Goal: Information Seeking & Learning: Learn about a topic

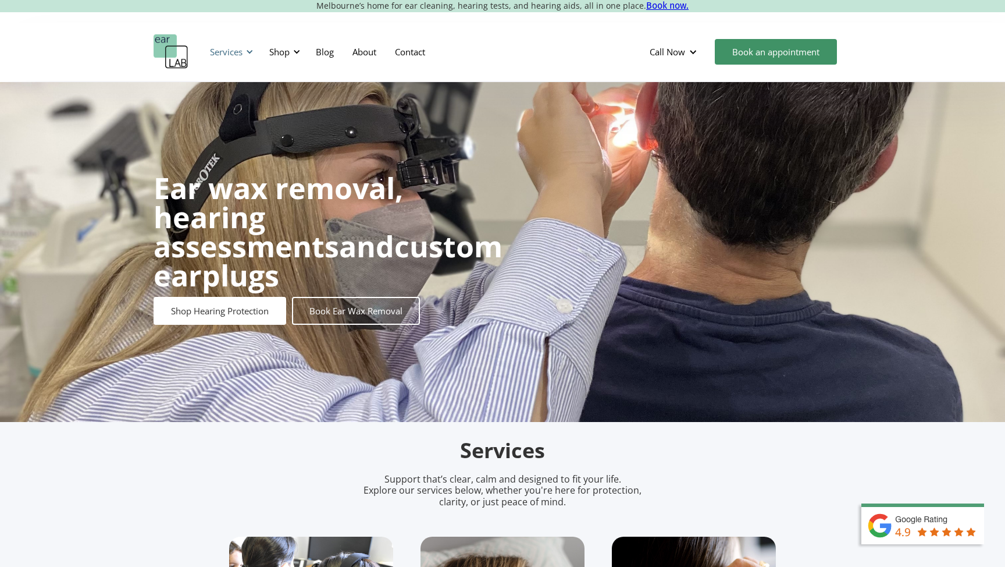
click at [249, 50] on div at bounding box center [250, 52] width 8 height 8
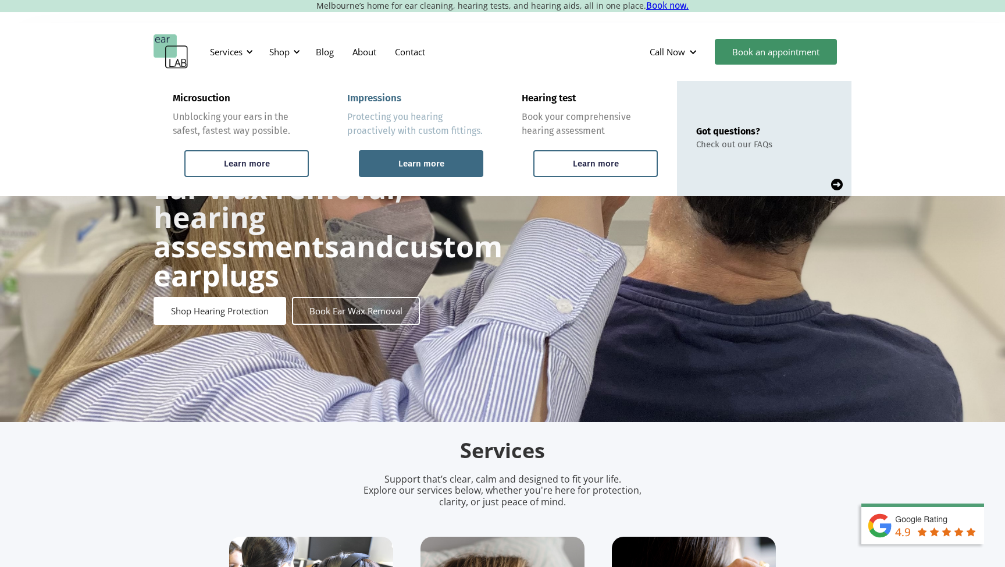
click at [396, 170] on div "Learn more" at bounding box center [421, 163] width 125 height 27
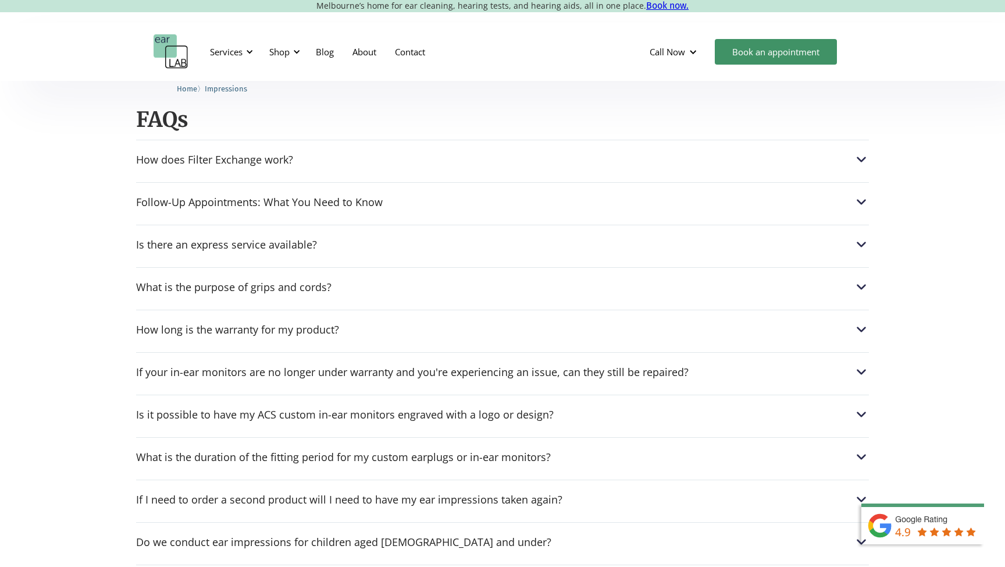
scroll to position [1427, 0]
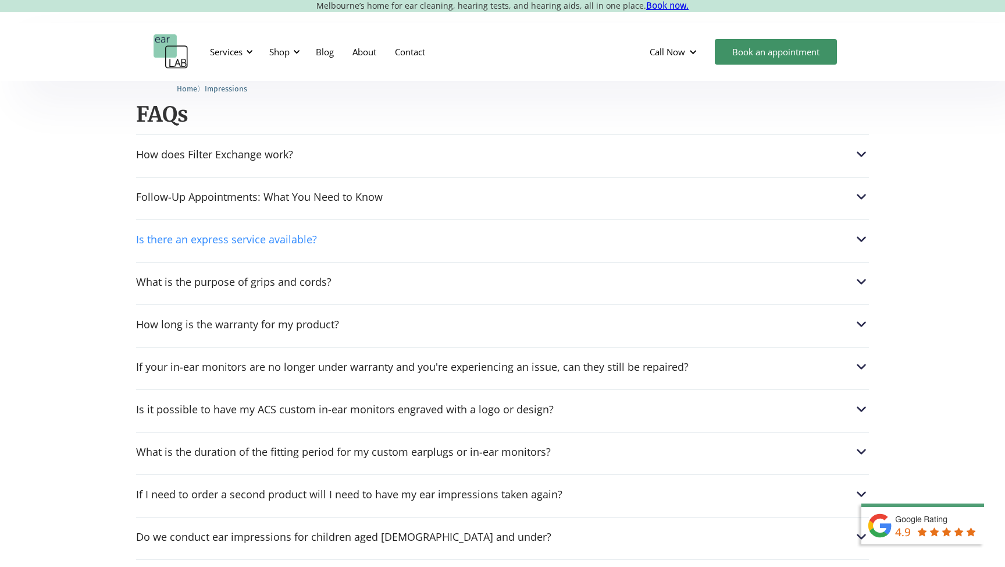
click at [227, 243] on div "Is there an express service available?" at bounding box center [226, 239] width 181 height 12
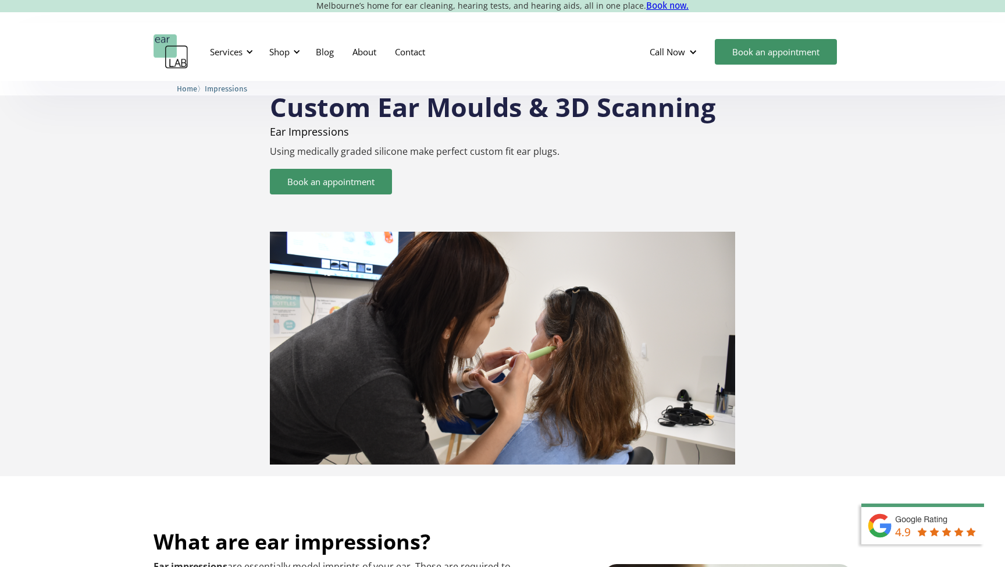
scroll to position [0, 0]
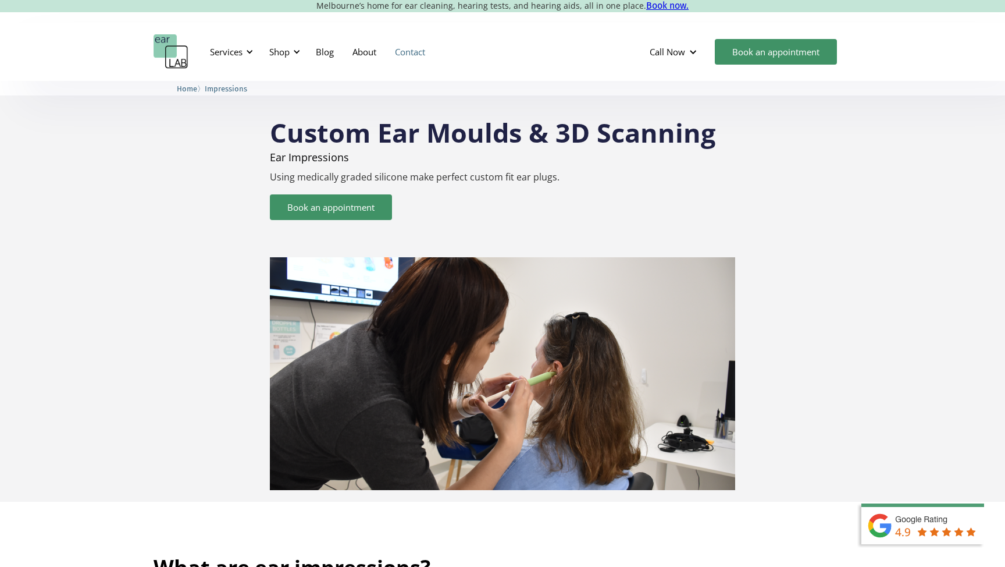
click at [413, 50] on link "Contact" at bounding box center [410, 52] width 49 height 34
click at [171, 225] on div "Custom Ear Moulds & 3D Scanning Ear Impressions Using medically graded silicone…" at bounding box center [503, 298] width 804 height 383
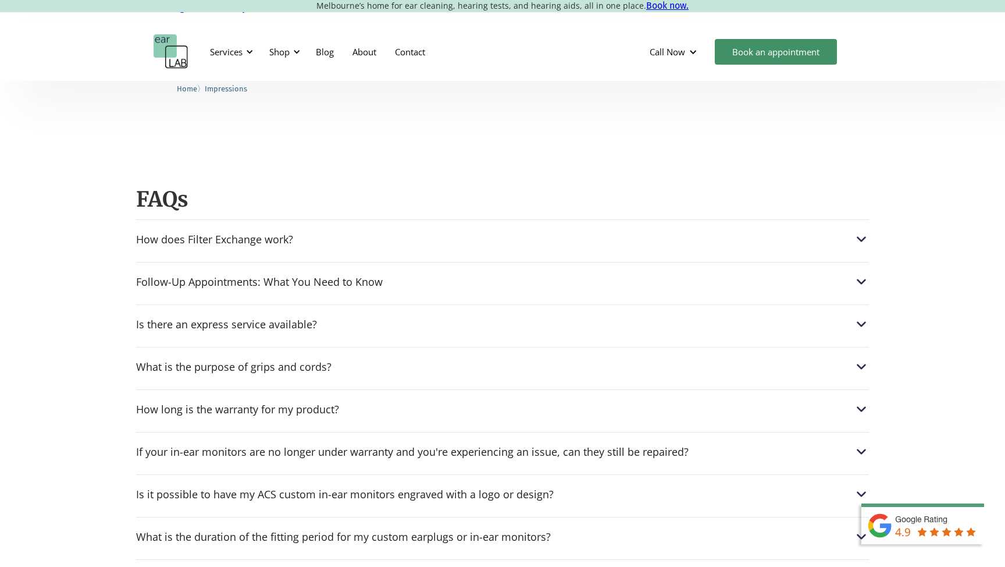
scroll to position [1342, 0]
click at [183, 242] on div "How does Filter Exchange work?" at bounding box center [214, 239] width 157 height 12
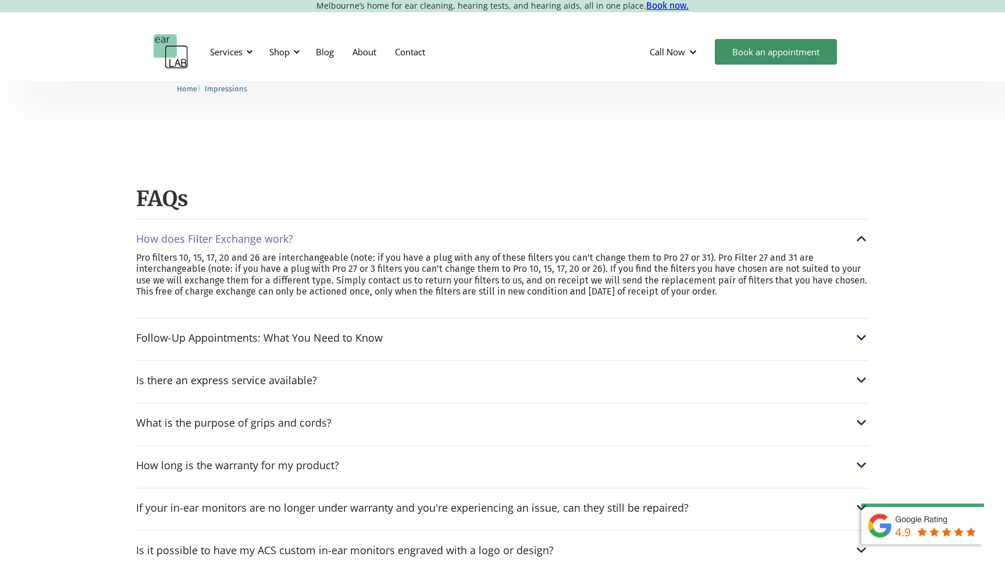
click at [183, 242] on div "How does Filter Exchange work?" at bounding box center [214, 239] width 157 height 12
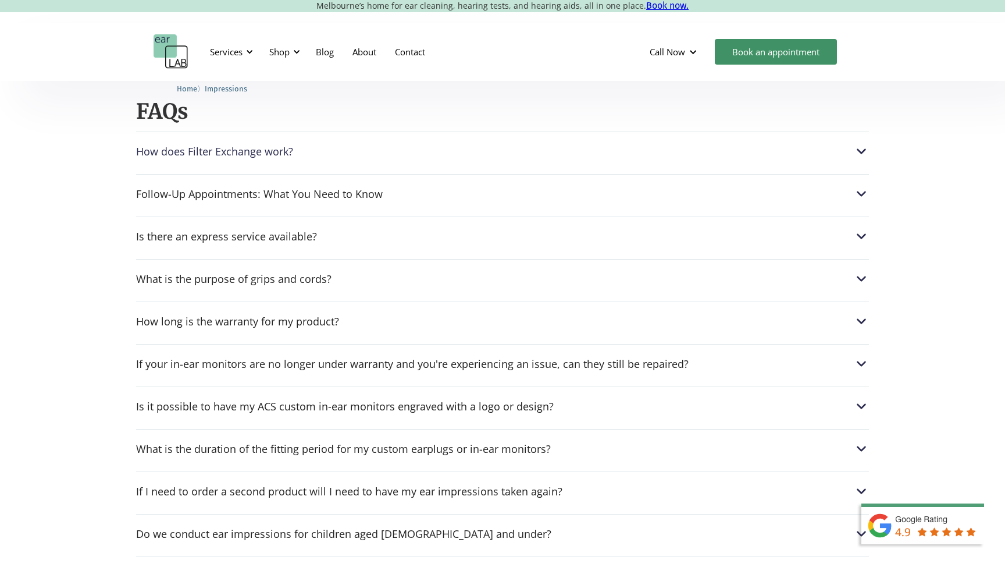
scroll to position [1432, 0]
click at [194, 237] on div "Is there an express service available?" at bounding box center [226, 234] width 181 height 12
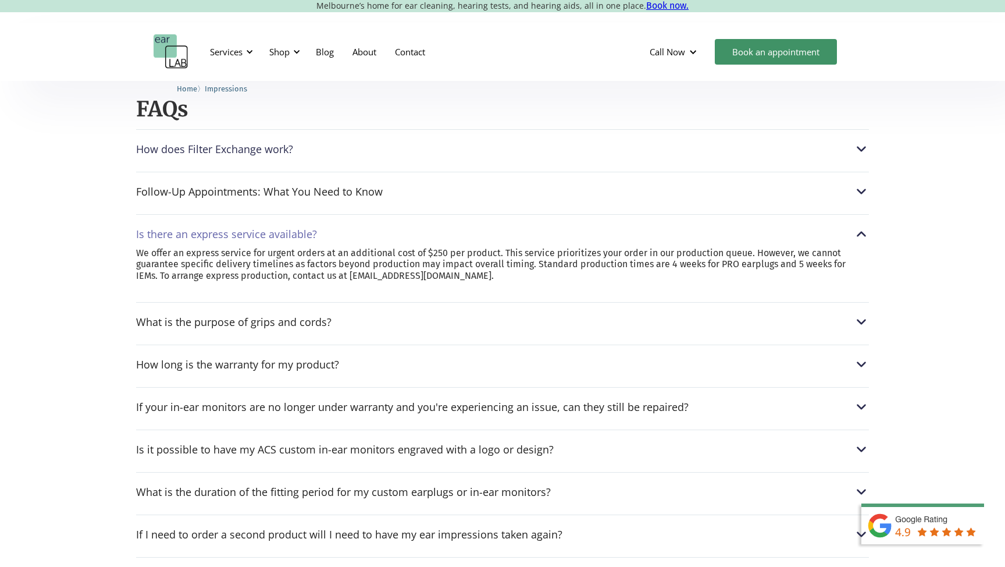
click at [194, 237] on div "Is there an express service available?" at bounding box center [226, 234] width 181 height 12
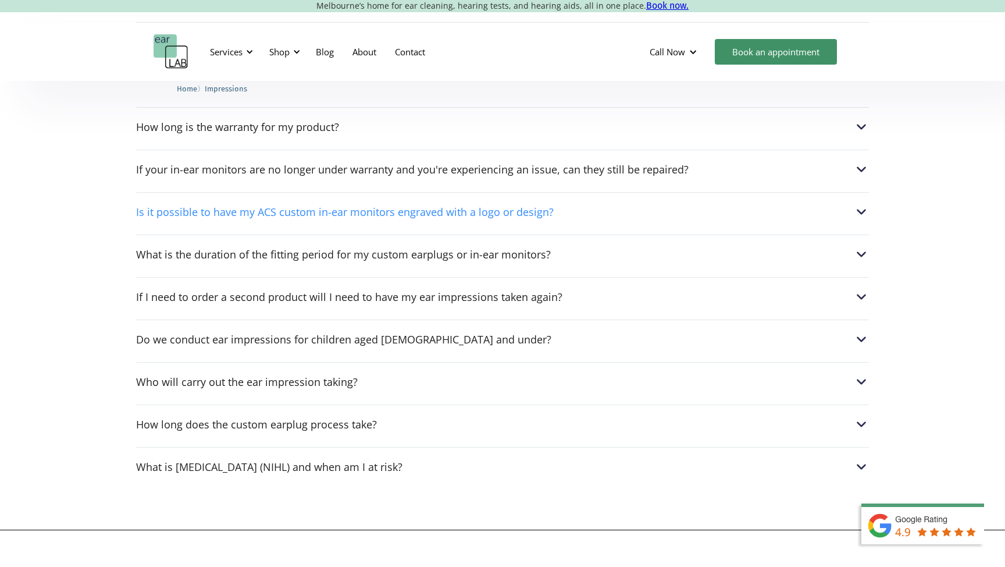
scroll to position [1627, 0]
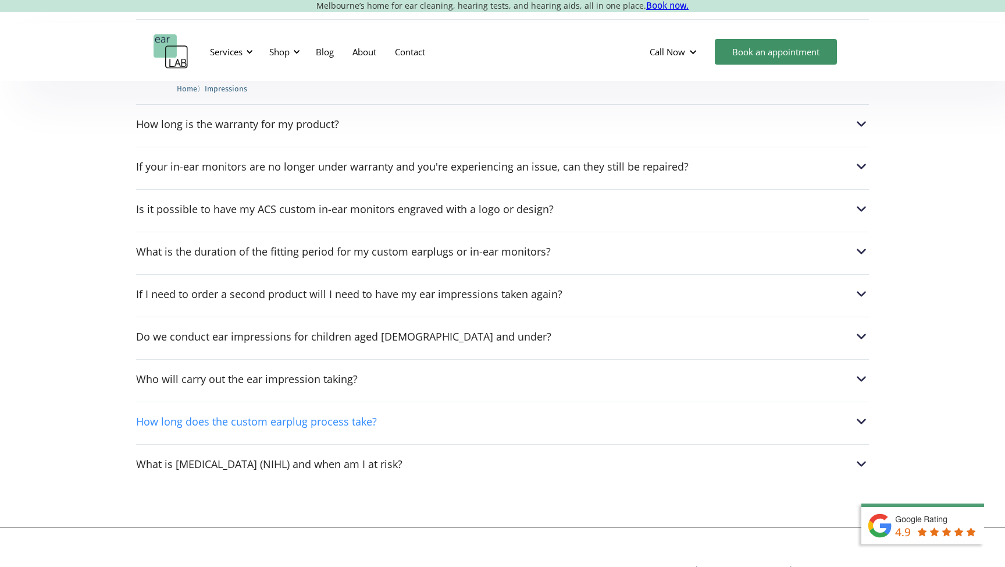
click at [175, 425] on div "How long does the custom earplug process take?" at bounding box center [256, 421] width 241 height 12
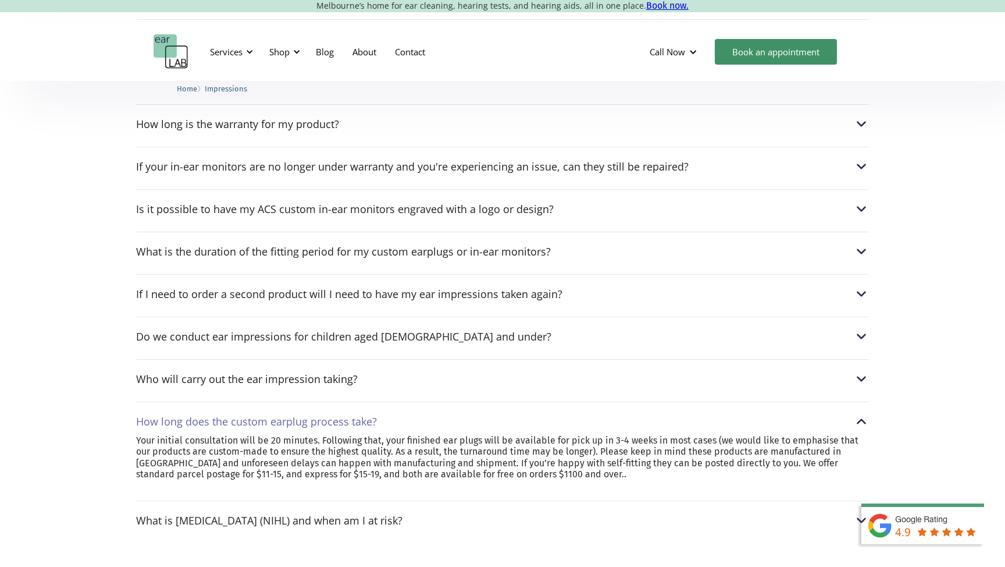
click at [175, 425] on div "How long does the custom earplug process take?" at bounding box center [256, 421] width 241 height 12
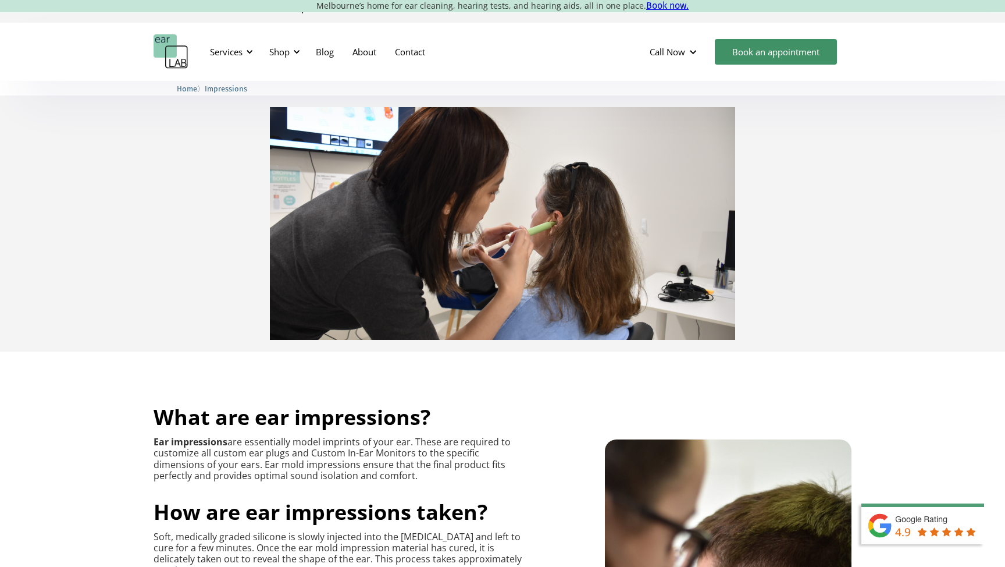
scroll to position [183, 0]
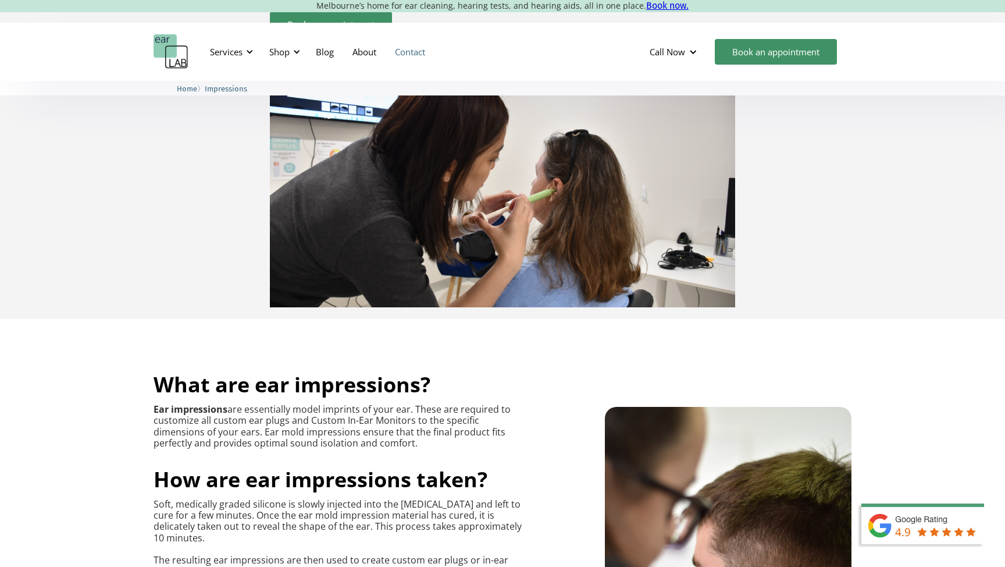
click at [409, 50] on link "Contact" at bounding box center [410, 52] width 49 height 34
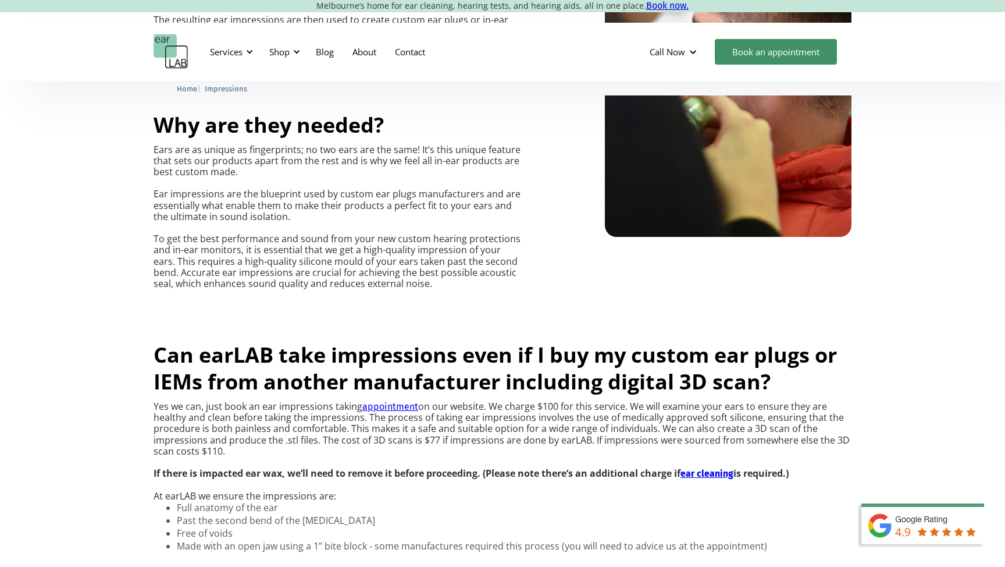
scroll to position [726, 0]
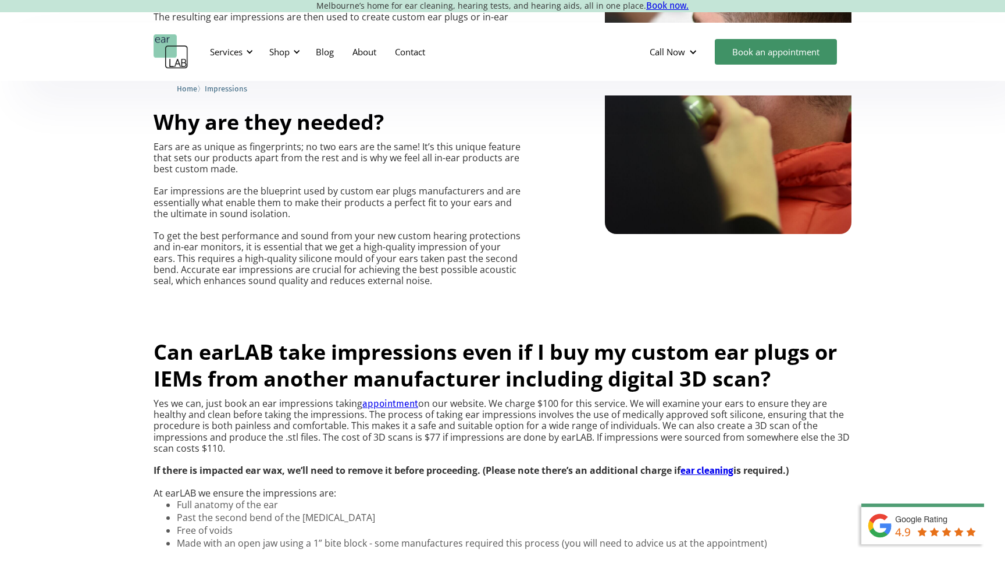
click at [399, 403] on link "appointment" at bounding box center [390, 403] width 56 height 11
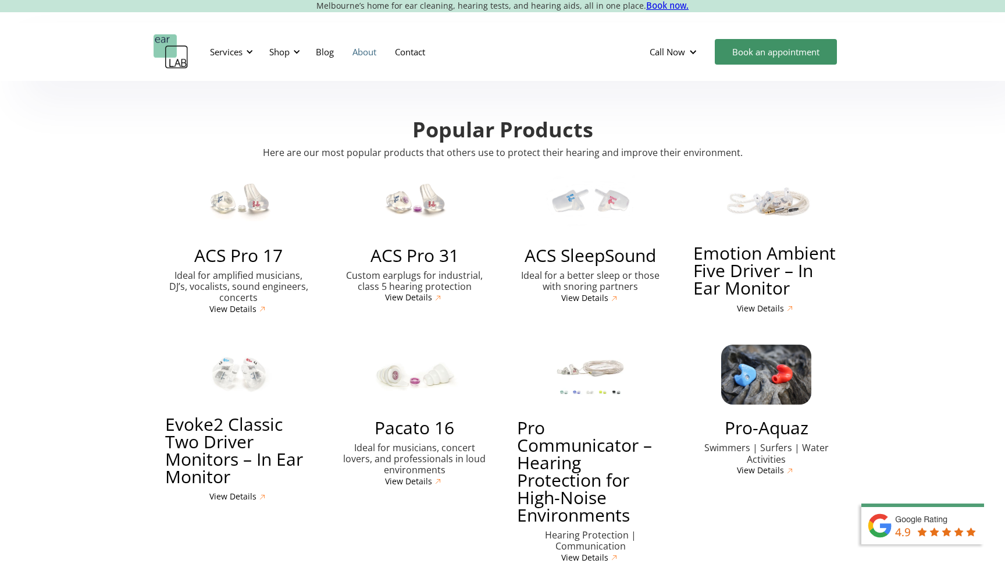
scroll to position [2650, 0]
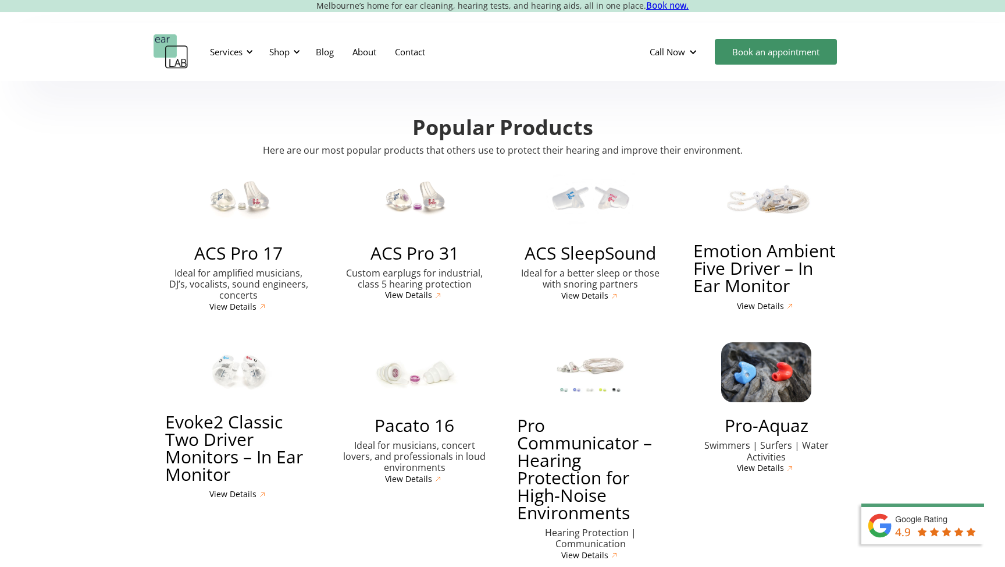
click at [727, 242] on h3 "Emotion Ambient Five Driver – In Ear Monitor" at bounding box center [767, 268] width 147 height 52
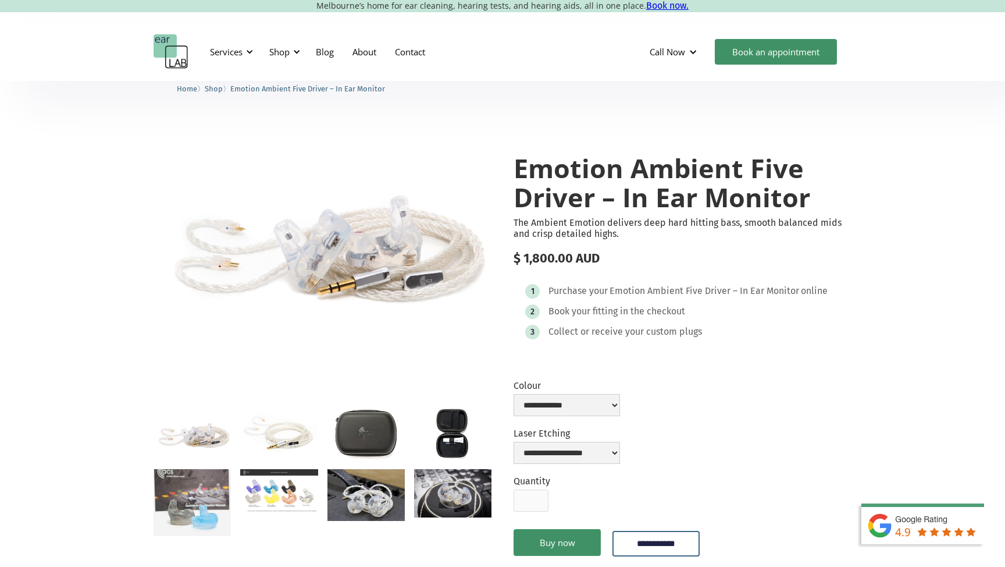
click at [365, 485] on img "open lightbox" at bounding box center [366, 495] width 77 height 52
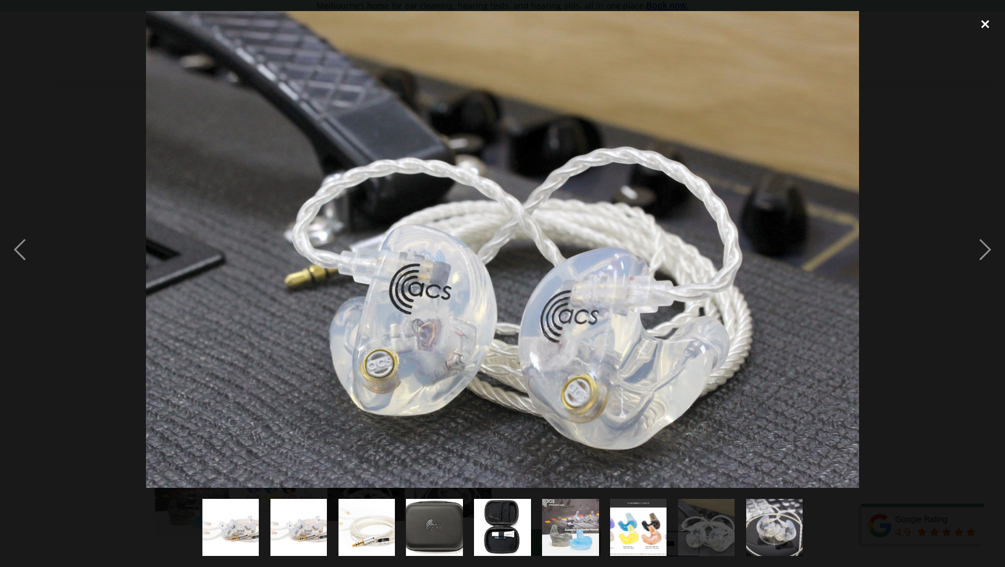
click at [983, 23] on div "close lightbox" at bounding box center [986, 24] width 40 height 26
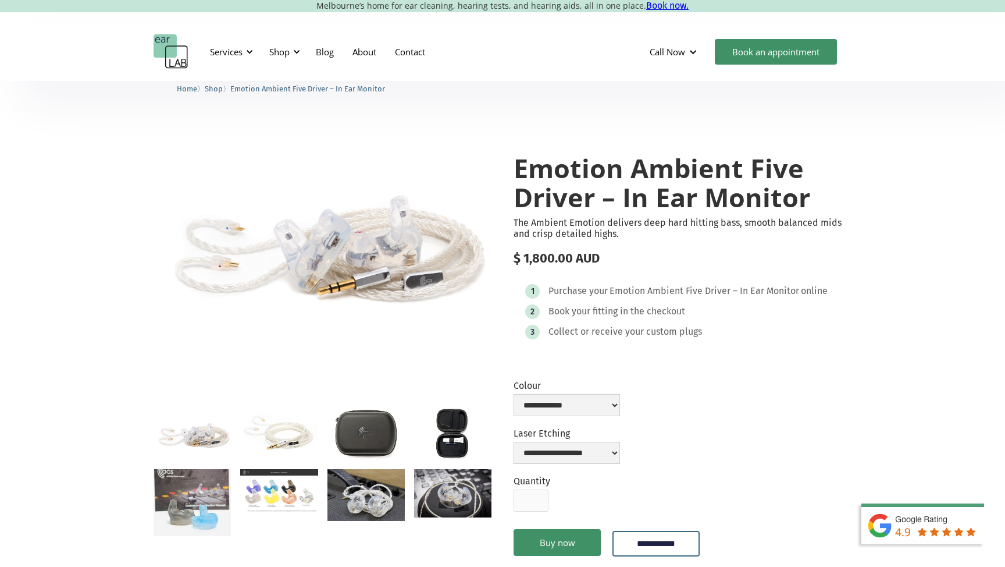
click at [439, 493] on img "open lightbox" at bounding box center [452, 493] width 77 height 48
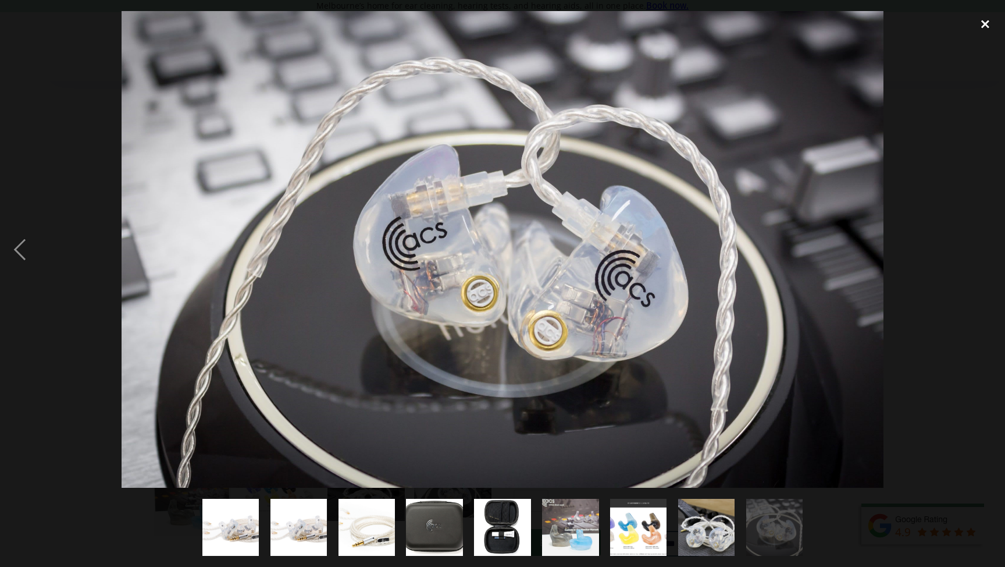
click at [984, 25] on div "close lightbox" at bounding box center [986, 24] width 40 height 26
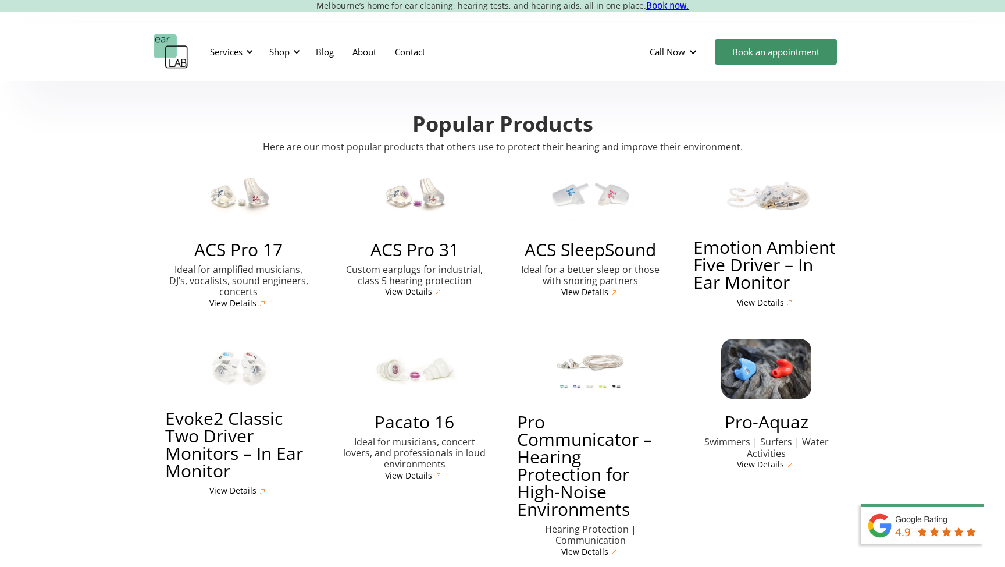
scroll to position [2654, 0]
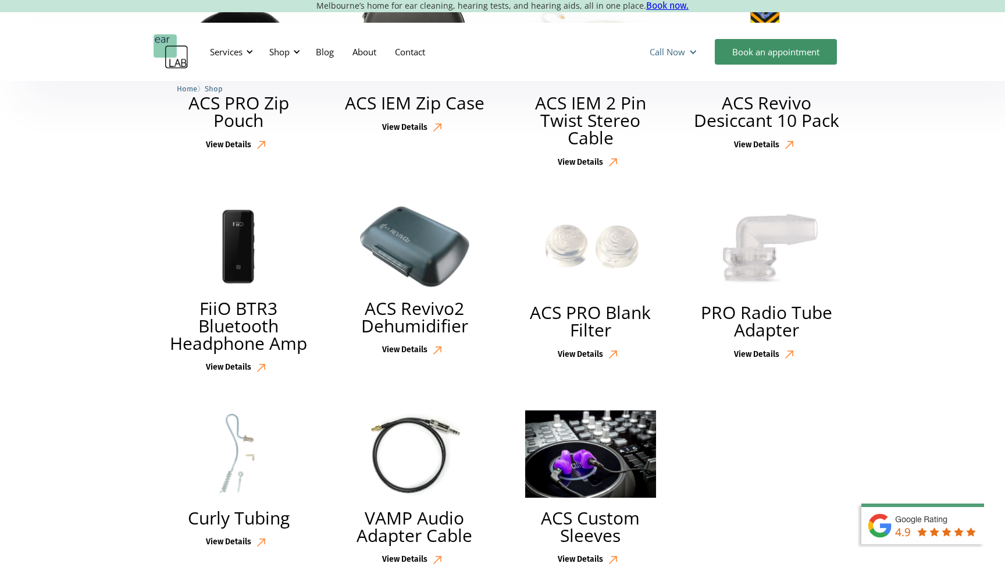
scroll to position [2630, 0]
